Goal: Information Seeking & Learning: Learn about a topic

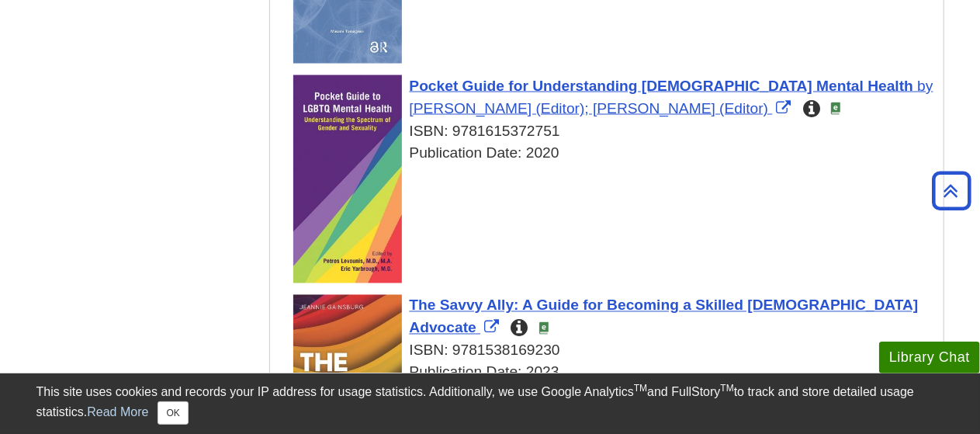
scroll to position [1344, 0]
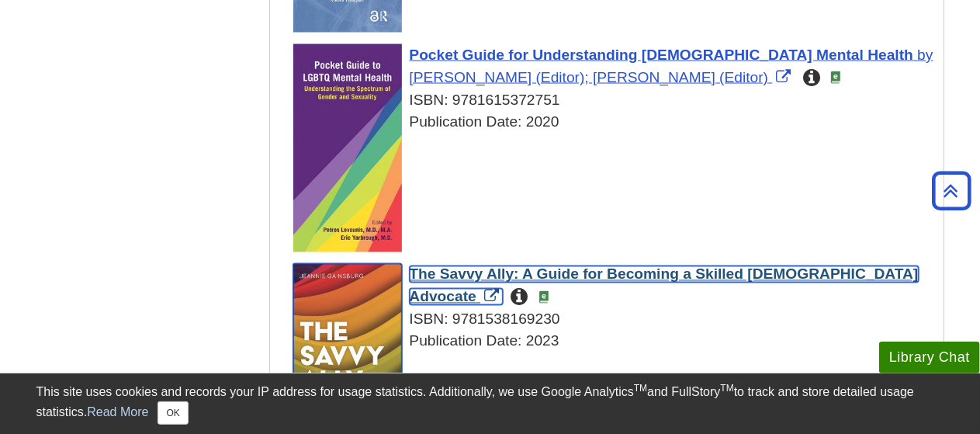
click at [564, 273] on span "The Savvy Ally: A Guide for Becoming a Skilled [DEMOGRAPHIC_DATA] Advocate" at bounding box center [664, 285] width 509 height 39
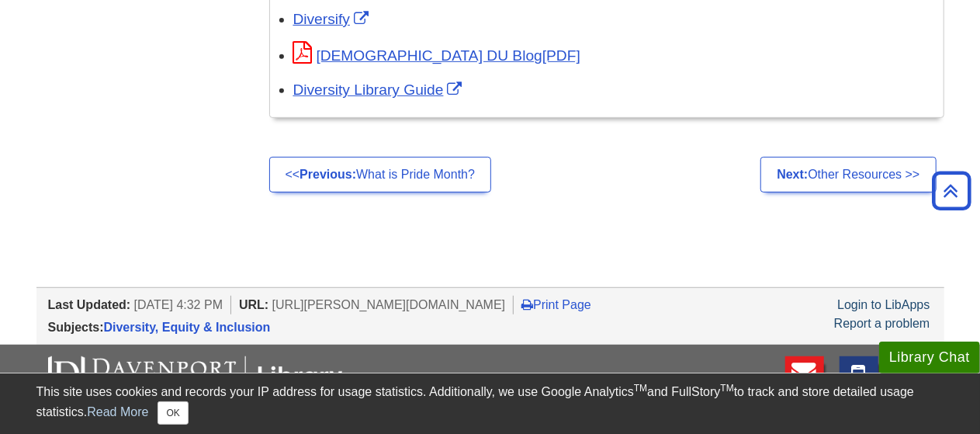
scroll to position [3293, 0]
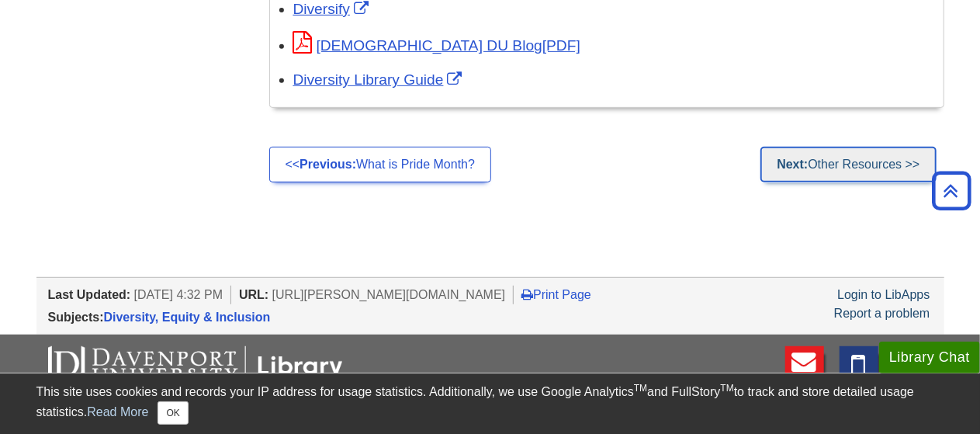
click at [831, 176] on link "Next: Other Resources >>" at bounding box center [848, 165] width 175 height 36
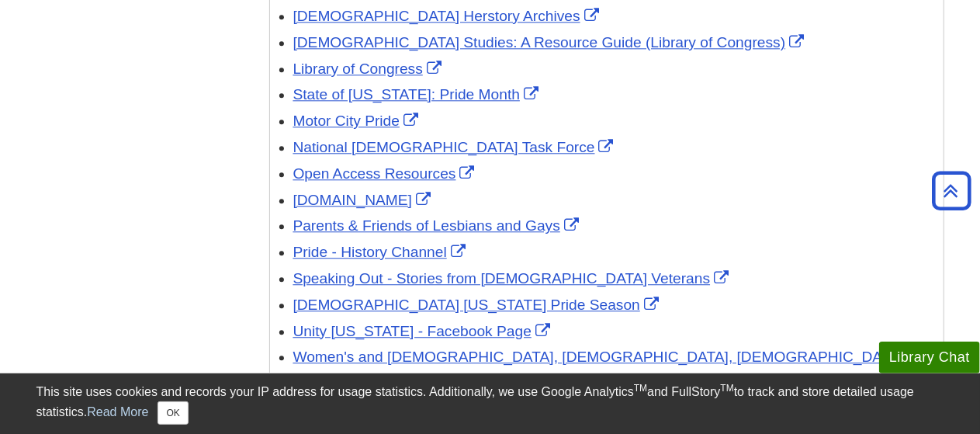
scroll to position [1913, 0]
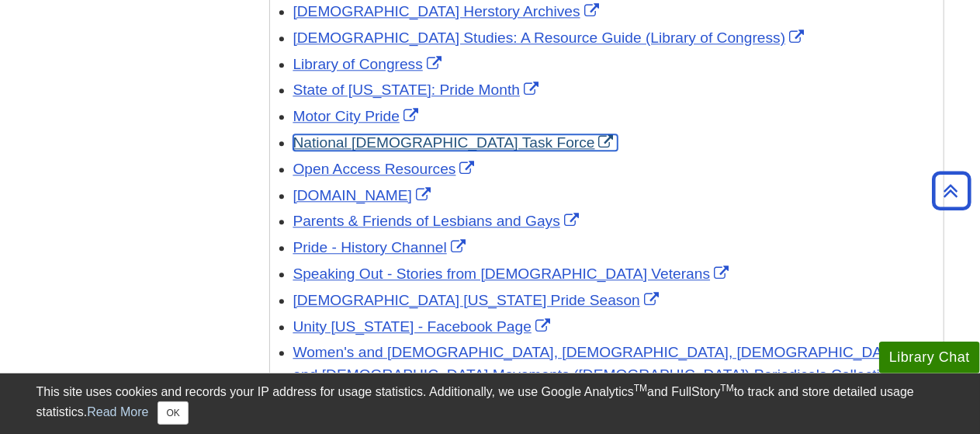
click at [413, 134] on link "National LGBTQ Task Force" at bounding box center [455, 142] width 324 height 16
